Goal: Task Accomplishment & Management: Manage account settings

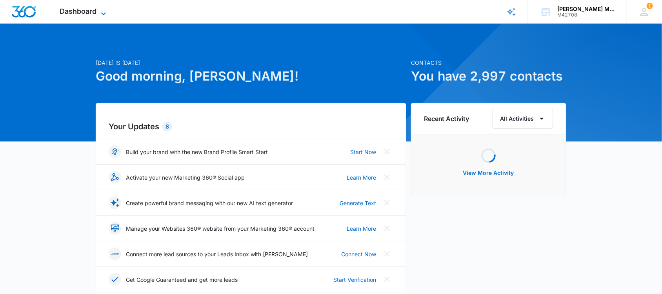
click at [91, 10] on span "Dashboard" at bounding box center [78, 11] width 37 height 8
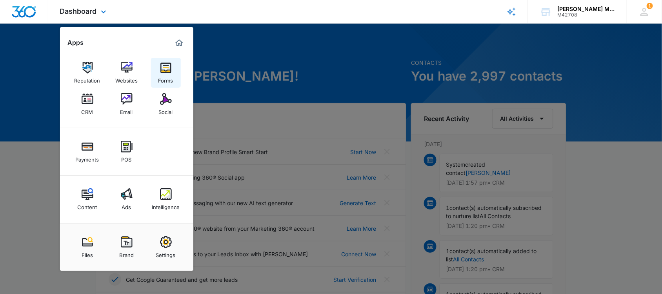
click at [164, 67] on img at bounding box center [166, 68] width 12 height 12
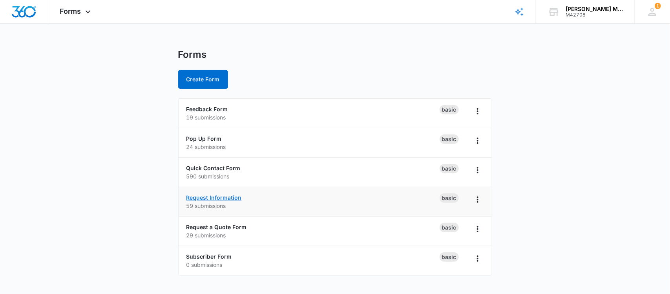
click at [215, 198] on link "Request Information" at bounding box center [213, 197] width 55 height 7
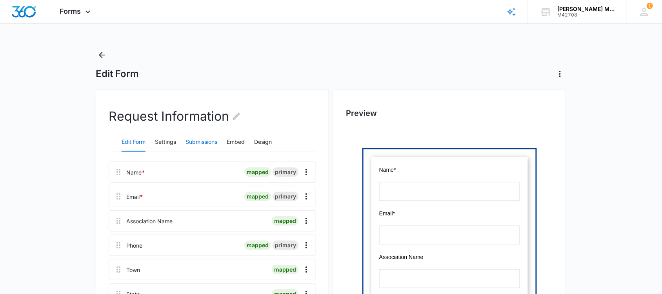
click at [203, 140] on button "Submissions" at bounding box center [202, 142] width 32 height 19
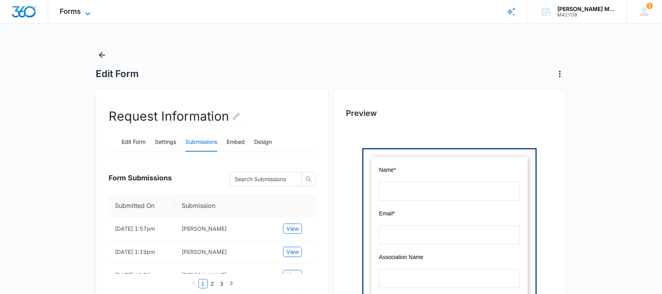
click at [67, 7] on span "Forms" at bounding box center [70, 11] width 21 height 8
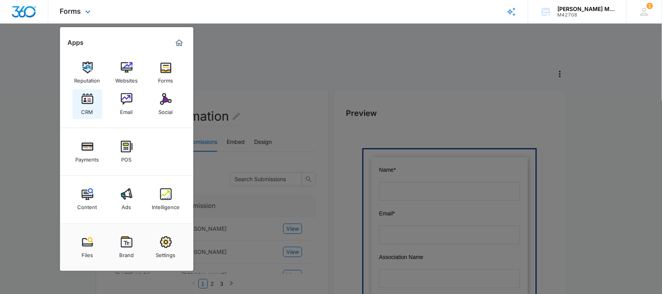
click at [87, 99] on img at bounding box center [88, 99] width 12 height 12
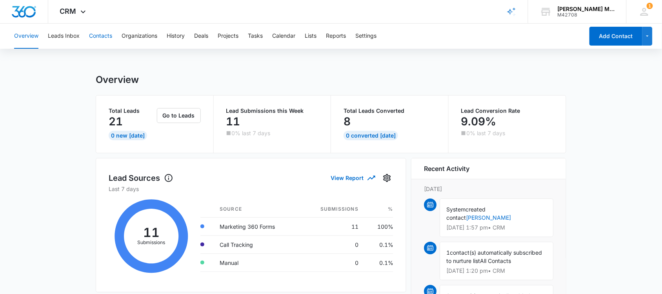
click at [106, 34] on button "Contacts" at bounding box center [100, 36] width 23 height 25
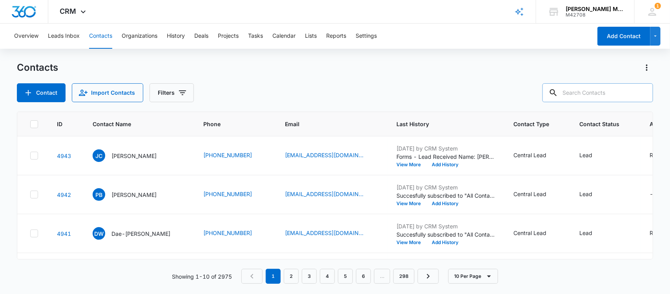
click at [607, 90] on input "text" at bounding box center [597, 92] width 111 height 19
type input "[PERSON_NAME]"
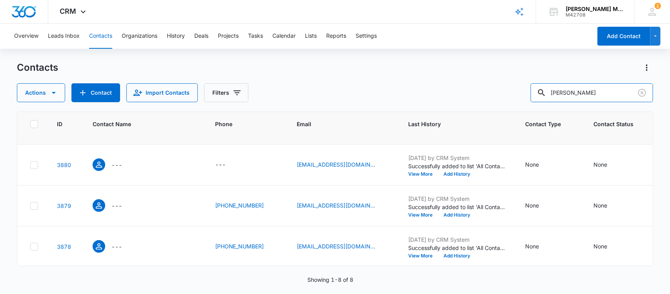
scroll to position [49, 0]
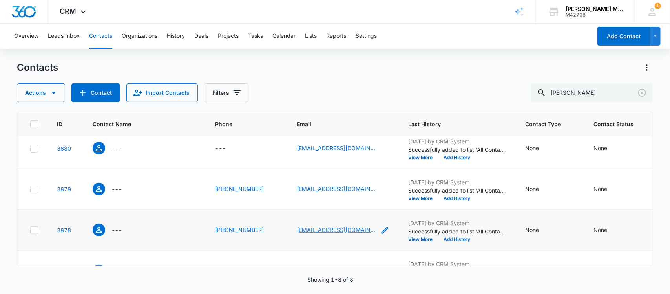
click at [312, 228] on link "[EMAIL_ADDRESS][DOMAIN_NAME]" at bounding box center [336, 229] width 78 height 8
click at [100, 230] on icon "Contact Name - - Select to Edit Field" at bounding box center [98, 229] width 9 height 9
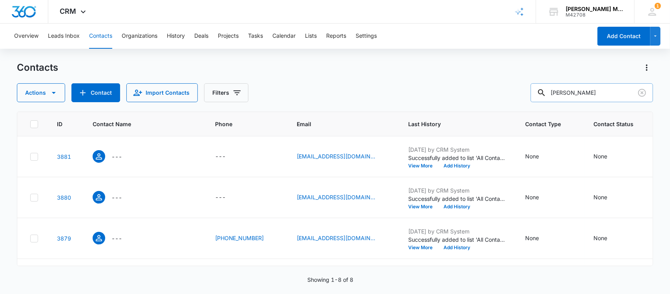
click at [589, 89] on input "[PERSON_NAME]" at bounding box center [592, 92] width 122 height 19
type input "[PERSON_NAME]"
click at [97, 153] on icon "Contact Name - - Select to Edit Field" at bounding box center [98, 155] width 9 height 9
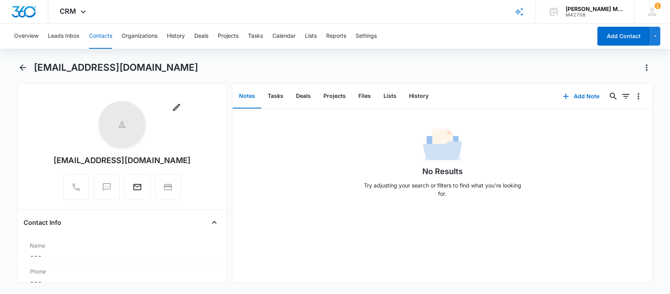
click at [321, 240] on div "No Results Try adjusting your search or filters to find what you’re looking for." at bounding box center [442, 195] width 420 height 173
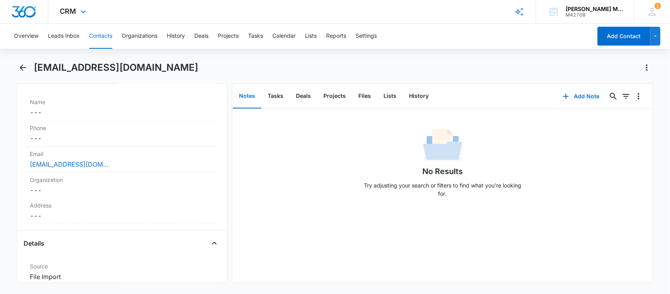
scroll to position [98, 0]
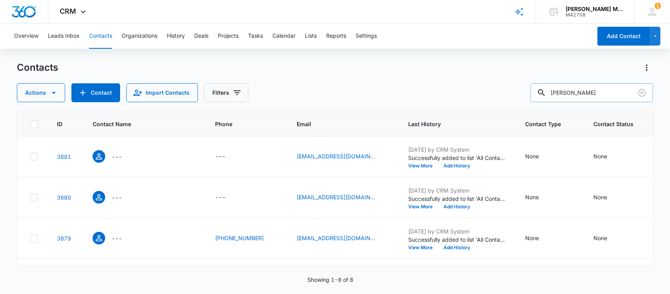
click at [607, 91] on input "[PERSON_NAME]" at bounding box center [592, 92] width 122 height 19
click at [97, 193] on icon "Contact Name - - Select to Edit Field" at bounding box center [98, 196] width 9 height 9
click at [95, 236] on icon "Contact Name - - Select to Edit Field" at bounding box center [98, 237] width 9 height 9
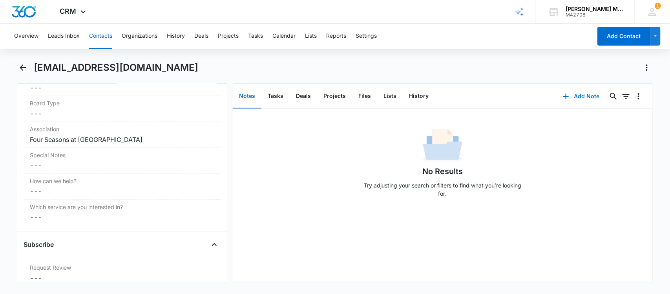
scroll to position [294, 0]
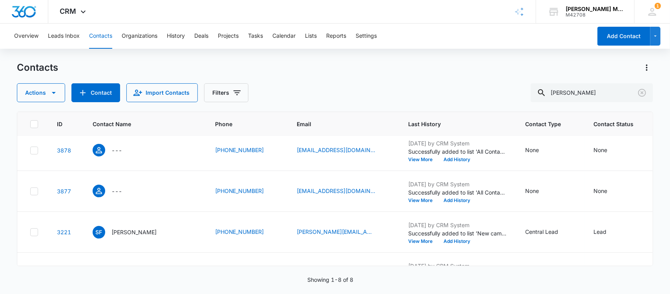
scroll to position [147, 0]
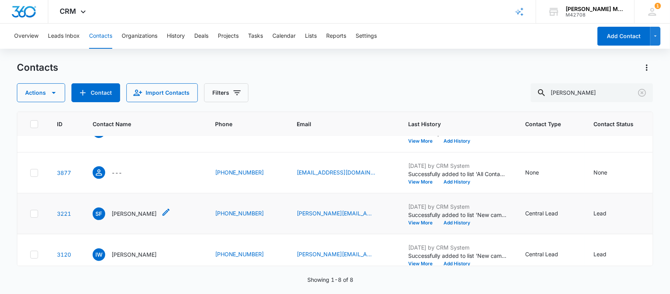
click at [98, 216] on span "SF" at bounding box center [99, 213] width 13 height 13
